Goal: Check status: Check status

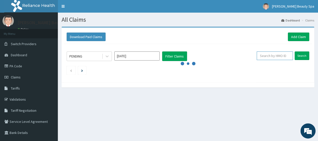
click at [273, 53] on input "text" at bounding box center [275, 55] width 36 height 9
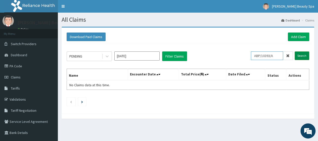
type input "ABP/10393/A"
click at [303, 53] on input "Search" at bounding box center [302, 55] width 15 height 9
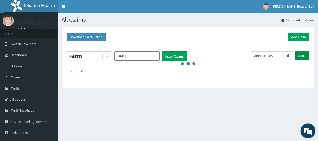
click at [300, 52] on input "Search" at bounding box center [302, 55] width 15 height 9
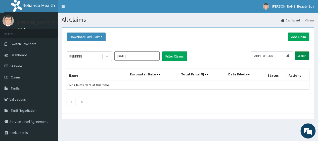
click at [302, 54] on input "Search" at bounding box center [302, 55] width 15 height 9
click at [159, 75] on icon at bounding box center [159, 74] width 2 height 4
click at [71, 101] on icon "Previous page" at bounding box center [71, 101] width 2 height 3
click at [24, 68] on link "PA Code" at bounding box center [29, 65] width 58 height 11
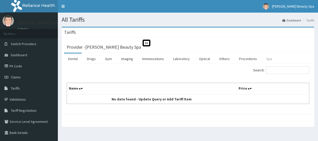
click at [265, 58] on link "Spa" at bounding box center [269, 58] width 14 height 11
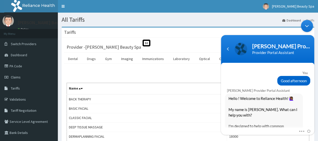
scroll to position [1125, 0]
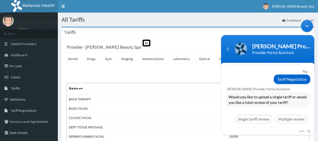
click at [263, 126] on em "Setback" at bounding box center [259, 128] width 15 height 4
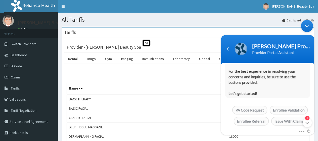
scroll to position [1272, 0]
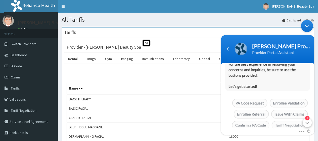
click at [307, 122] on div "1" at bounding box center [307, 121] width 9 height 9
click at [297, 109] on span "Issue With Claims" at bounding box center [289, 113] width 36 height 9
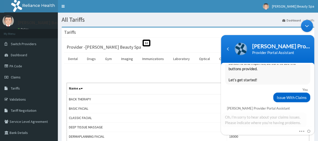
scroll to position [1293, 0]
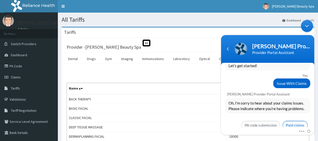
click at [293, 120] on span "Paid claims" at bounding box center [295, 124] width 25 height 9
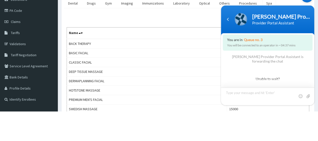
scroll to position [26, 0]
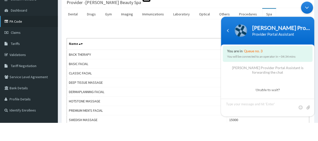
click at [17, 39] on link "PA Code" at bounding box center [29, 39] width 58 height 11
